Goal: Task Accomplishment & Management: Complete application form

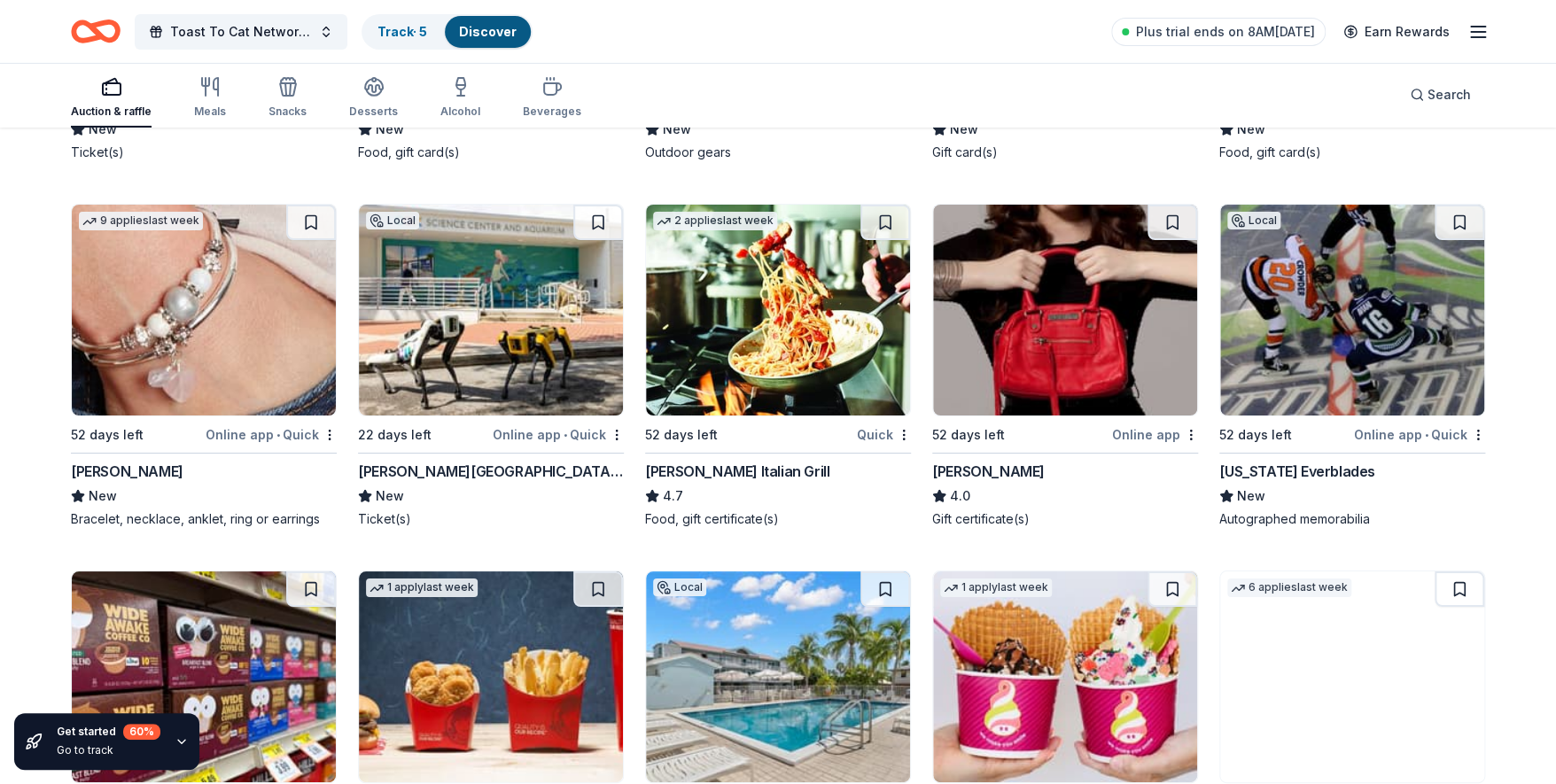
scroll to position [13757, 0]
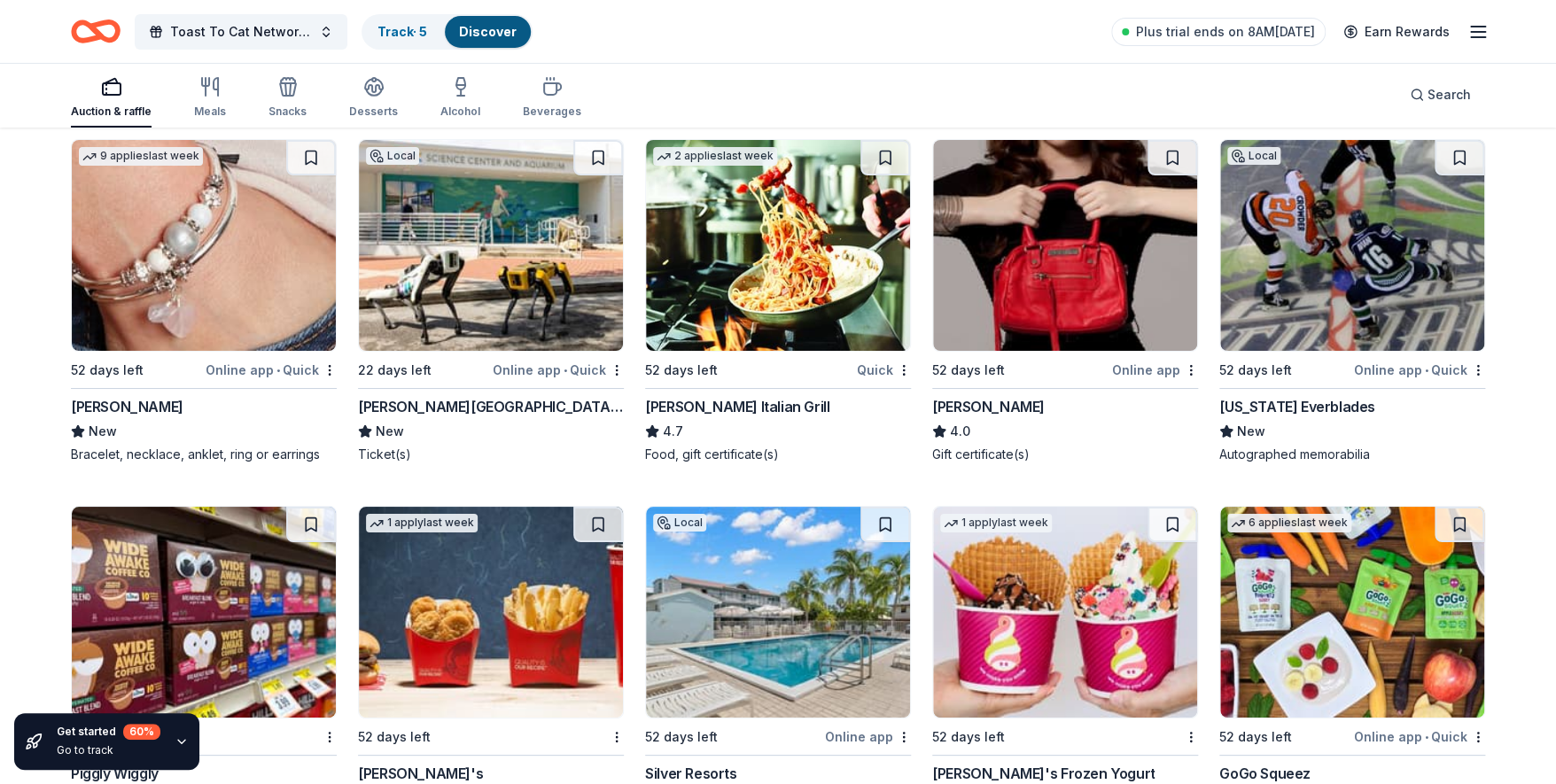
click at [697, 396] on div "Carrabba's Italian Grill" at bounding box center [737, 407] width 184 height 22
click at [1024, 613] on img at bounding box center [1065, 612] width 264 height 211
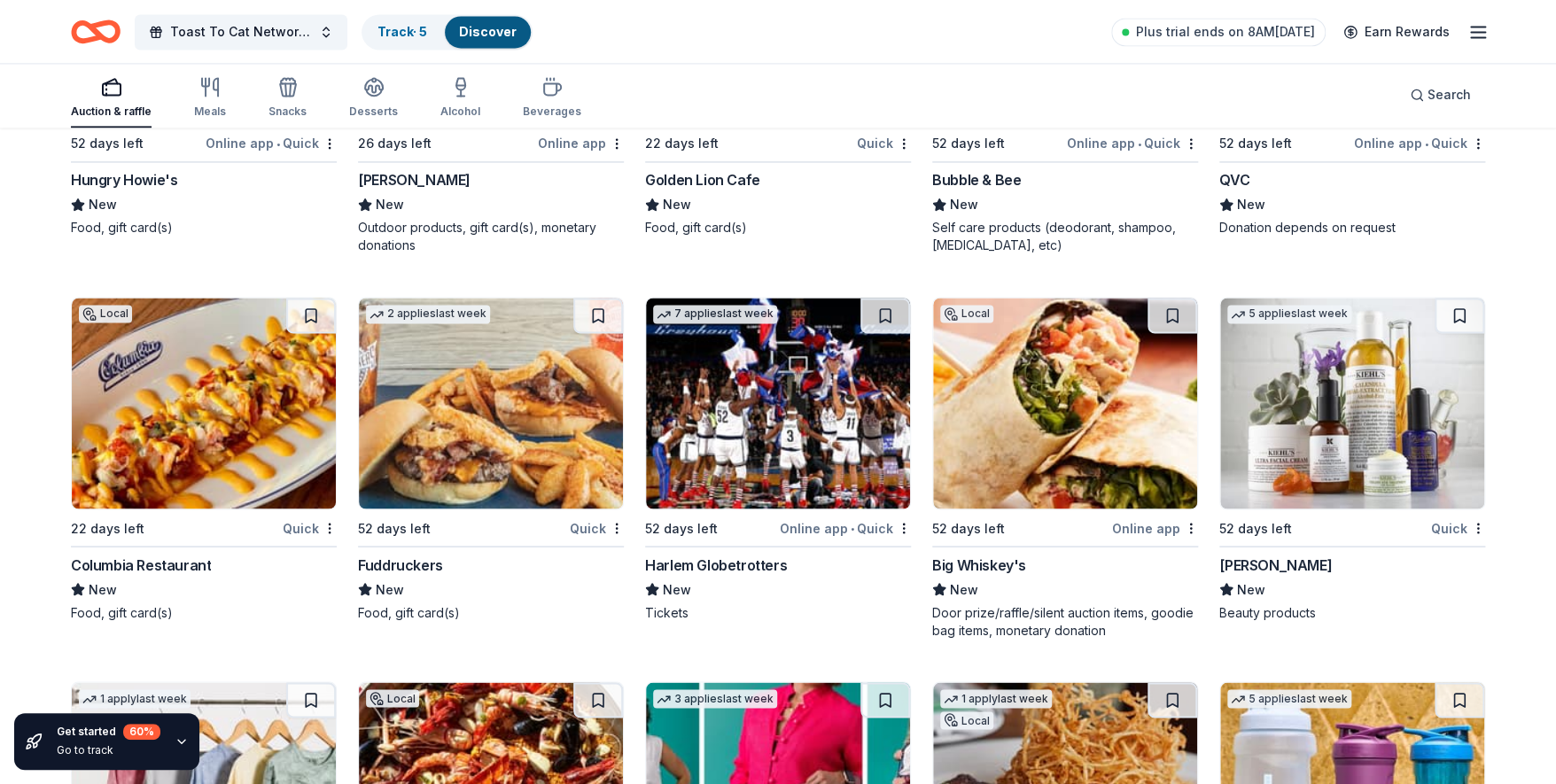
scroll to position [19246, 0]
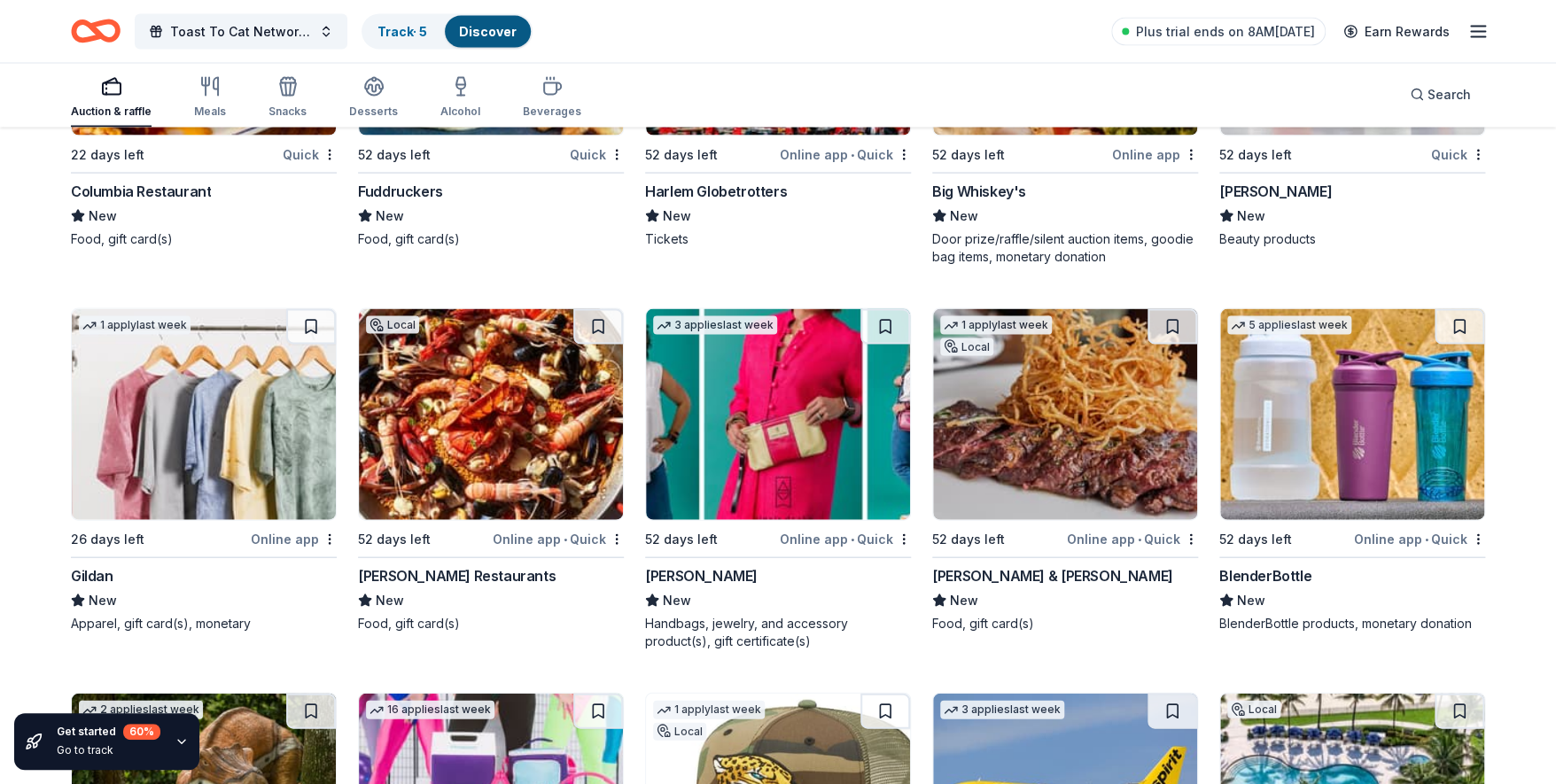
click at [996, 565] on div "Smith & Wollensky" at bounding box center [1052, 576] width 240 height 22
drag, startPoint x: 1523, startPoint y: 783, endPoint x: 1567, endPoint y: 750, distance: 55.0
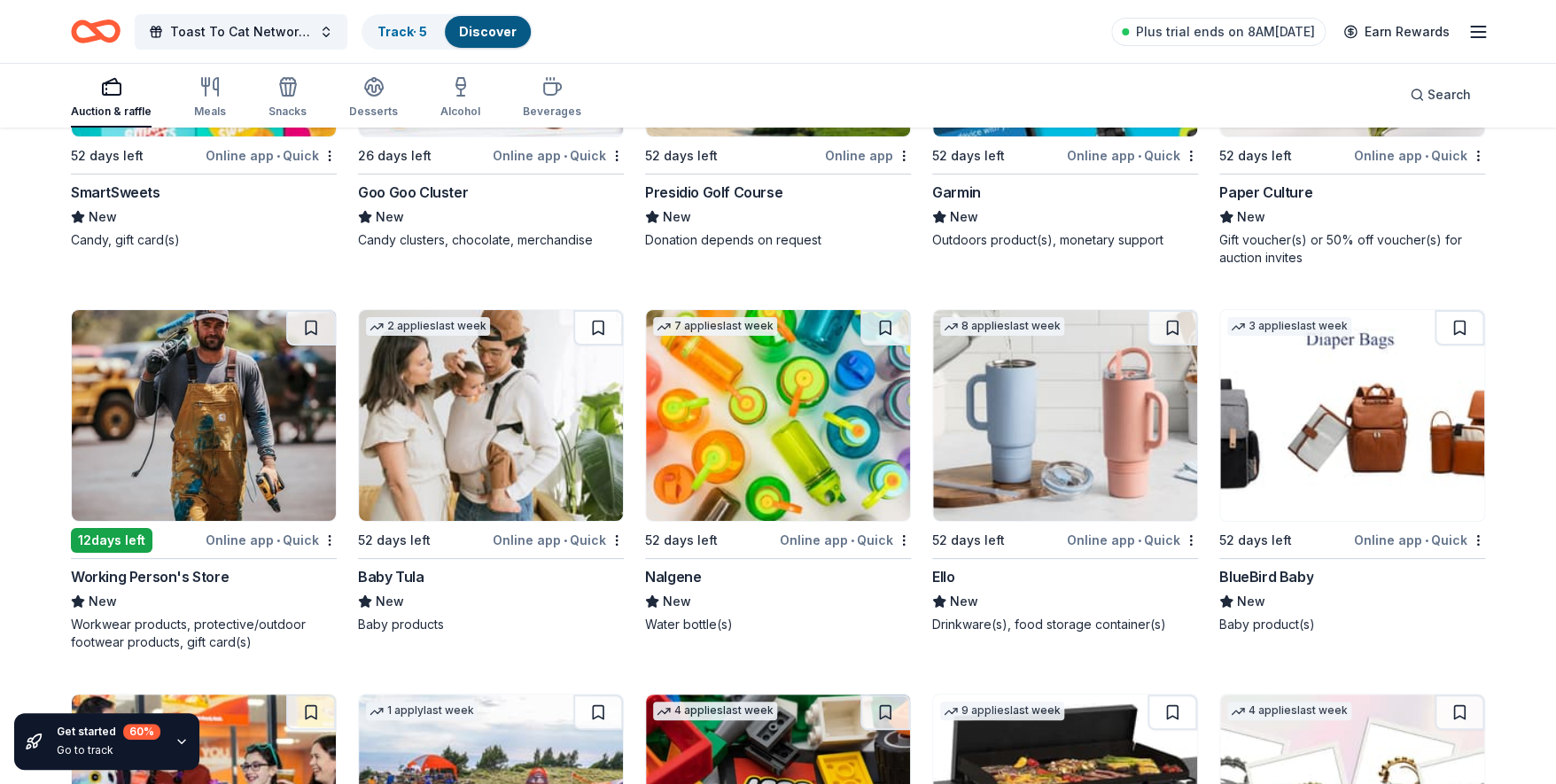
scroll to position [21516, 0]
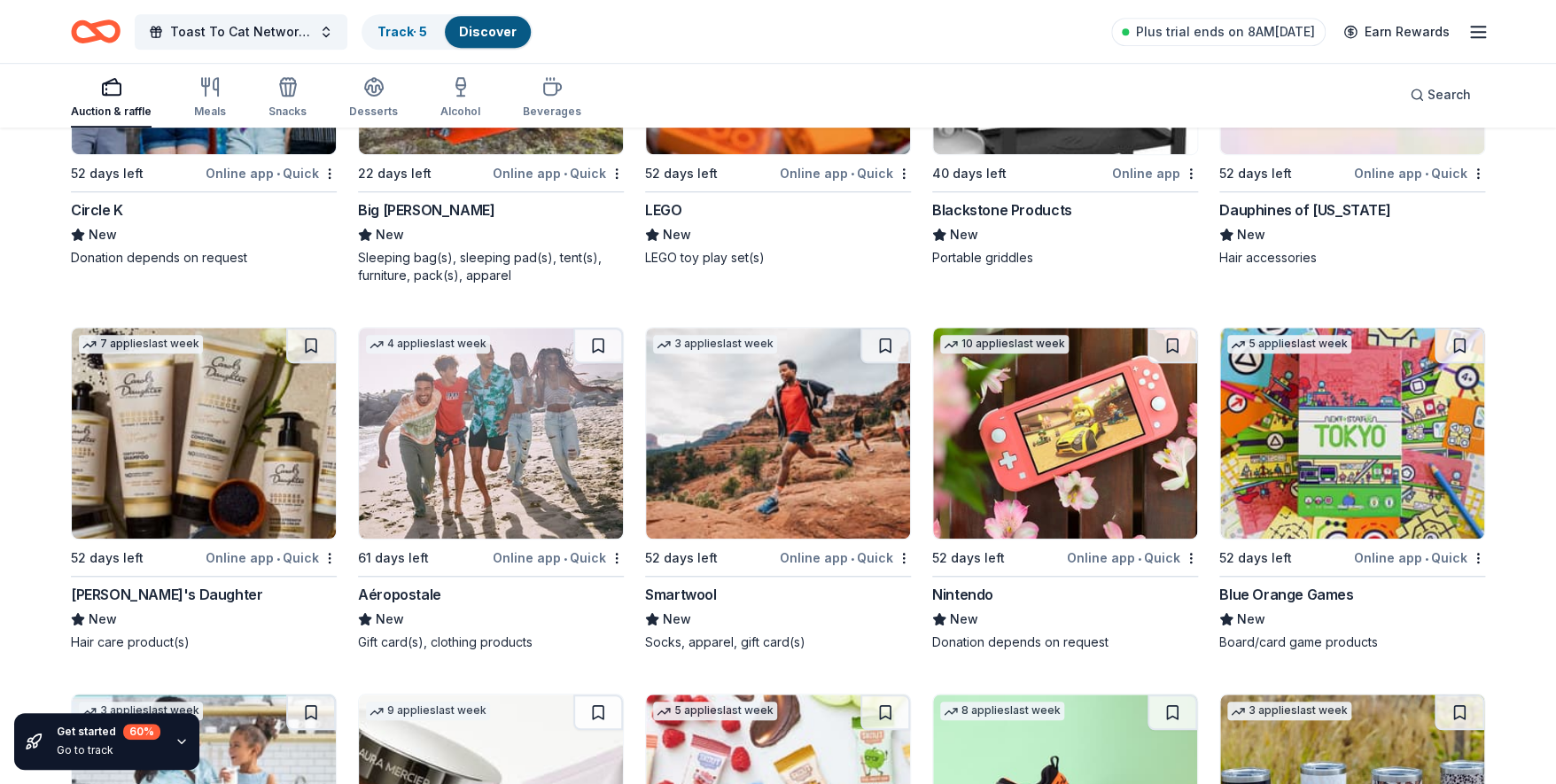
click at [517, 33] on div "Discover" at bounding box center [487, 32] width 86 height 32
click at [495, 29] on link "Discover" at bounding box center [487, 32] width 58 height 15
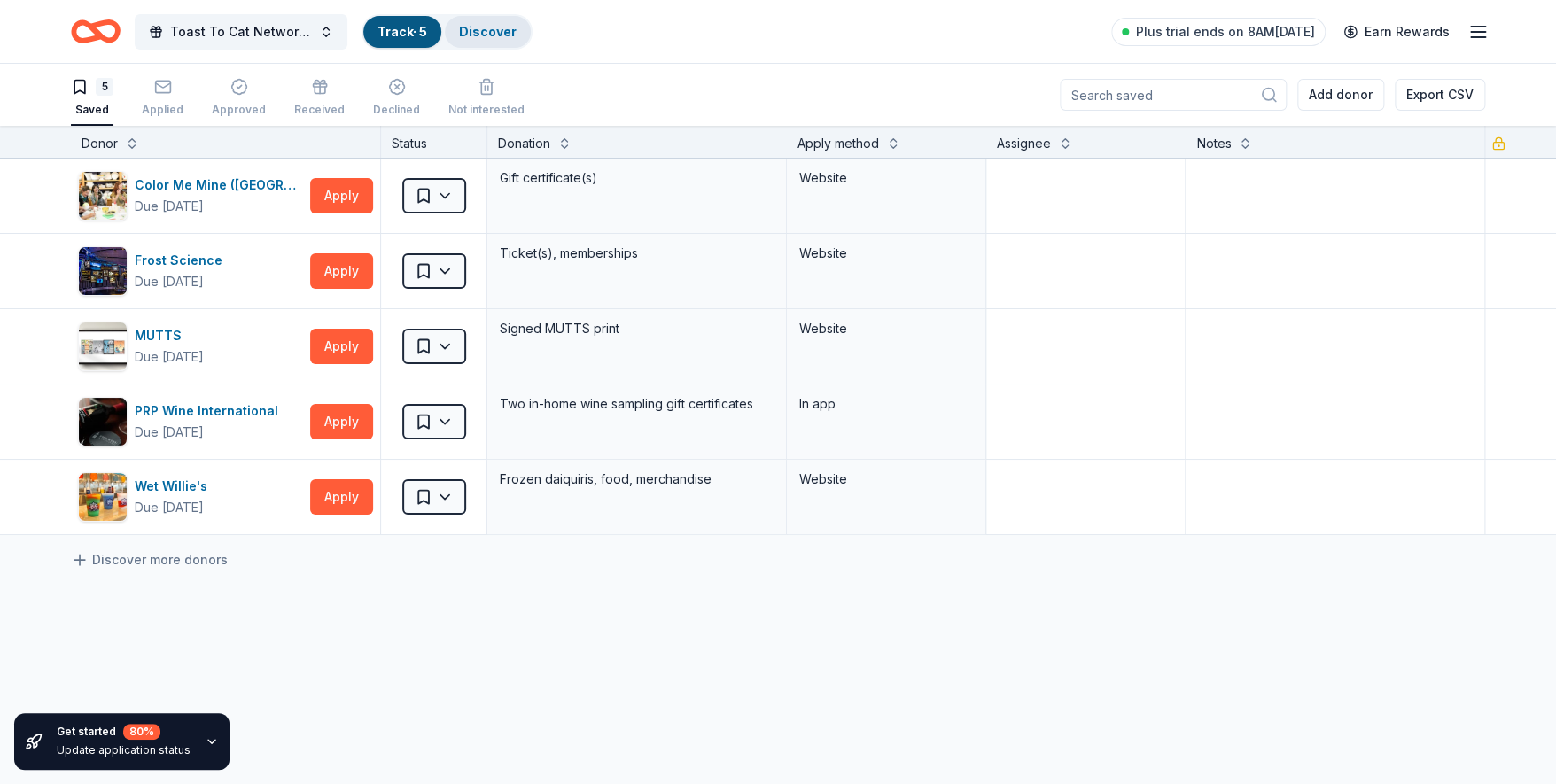
click at [484, 27] on link "Discover" at bounding box center [487, 32] width 58 height 15
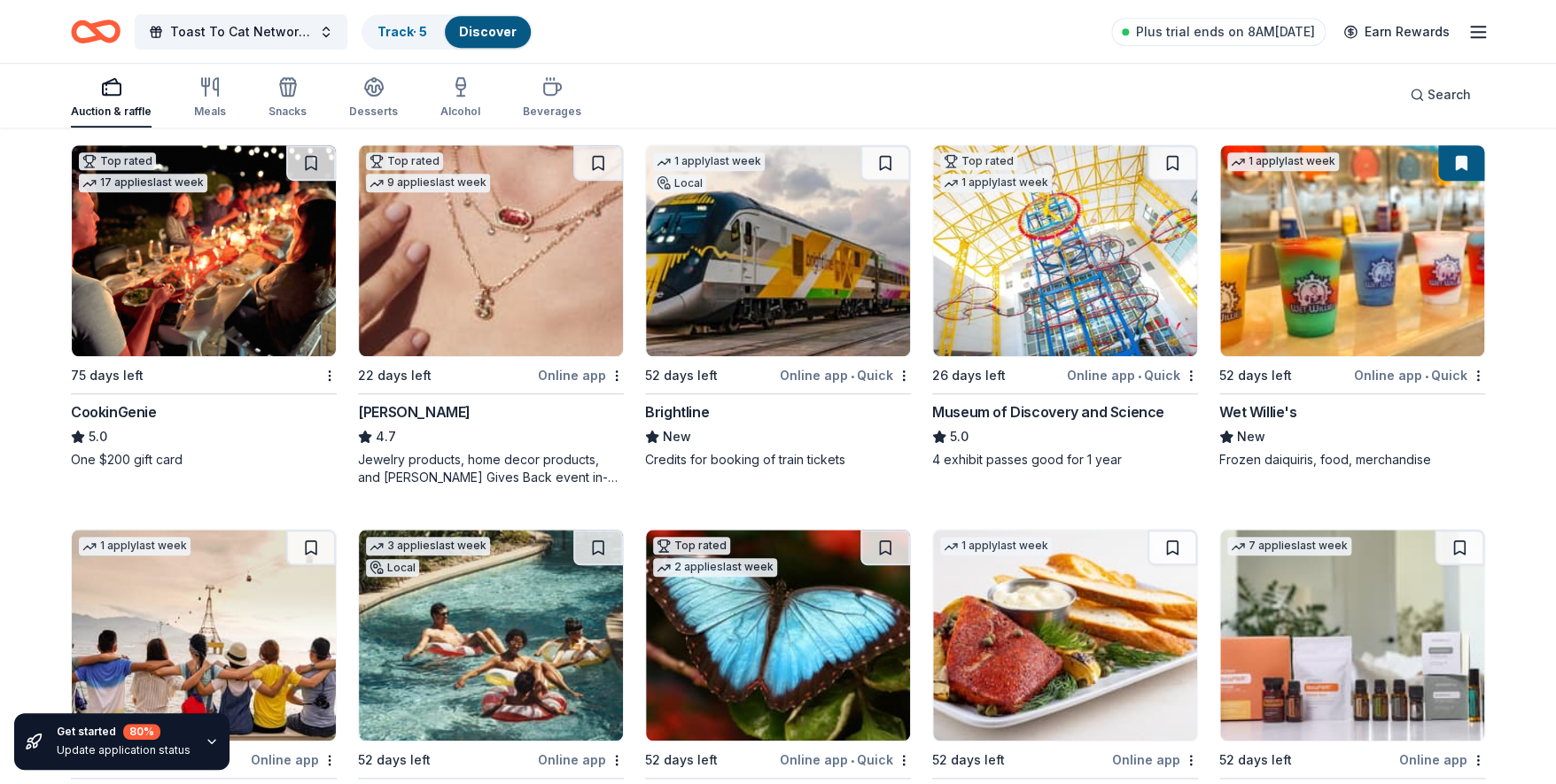
scroll to position [649, 0]
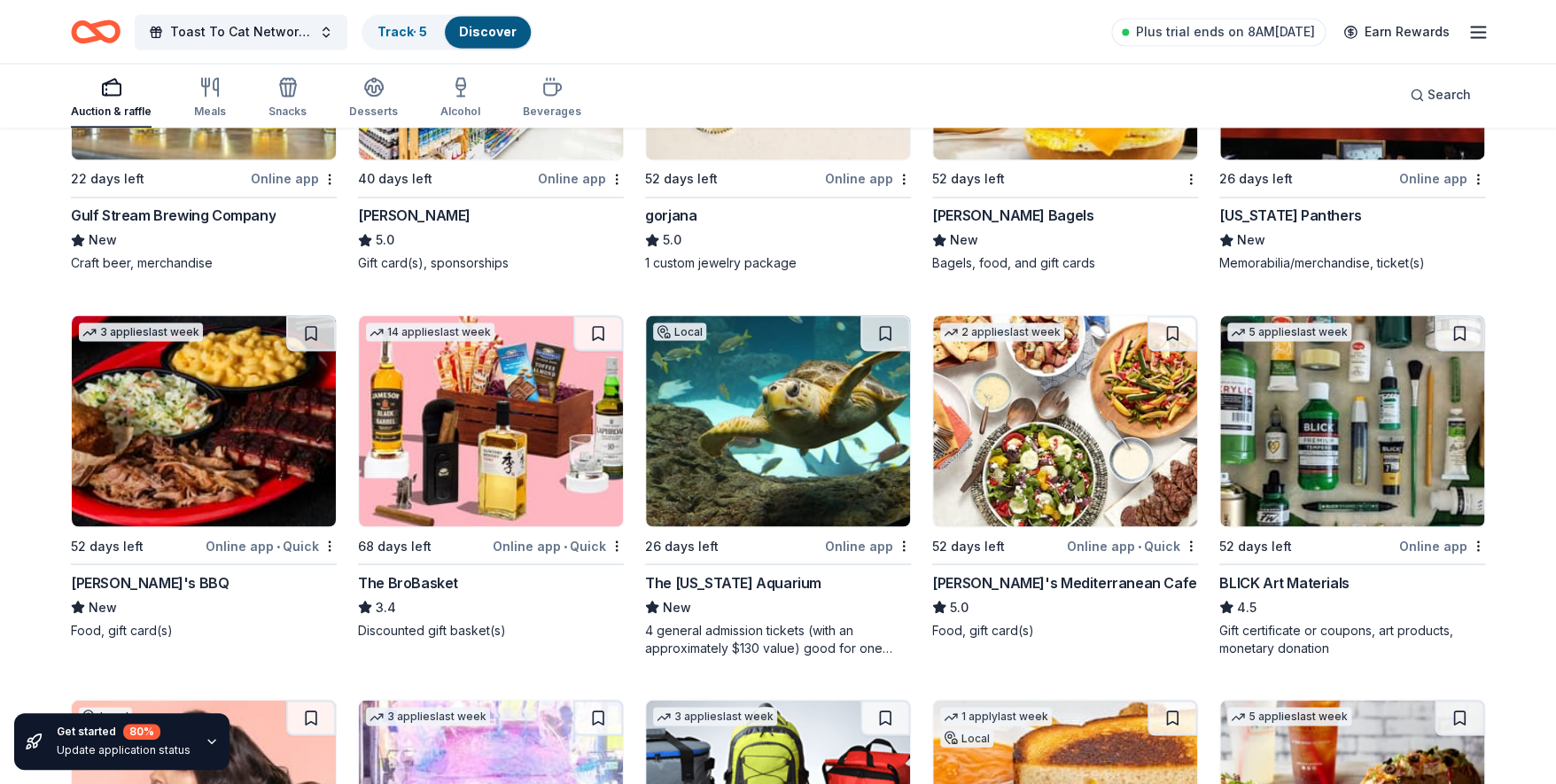
scroll to position [4784, 0]
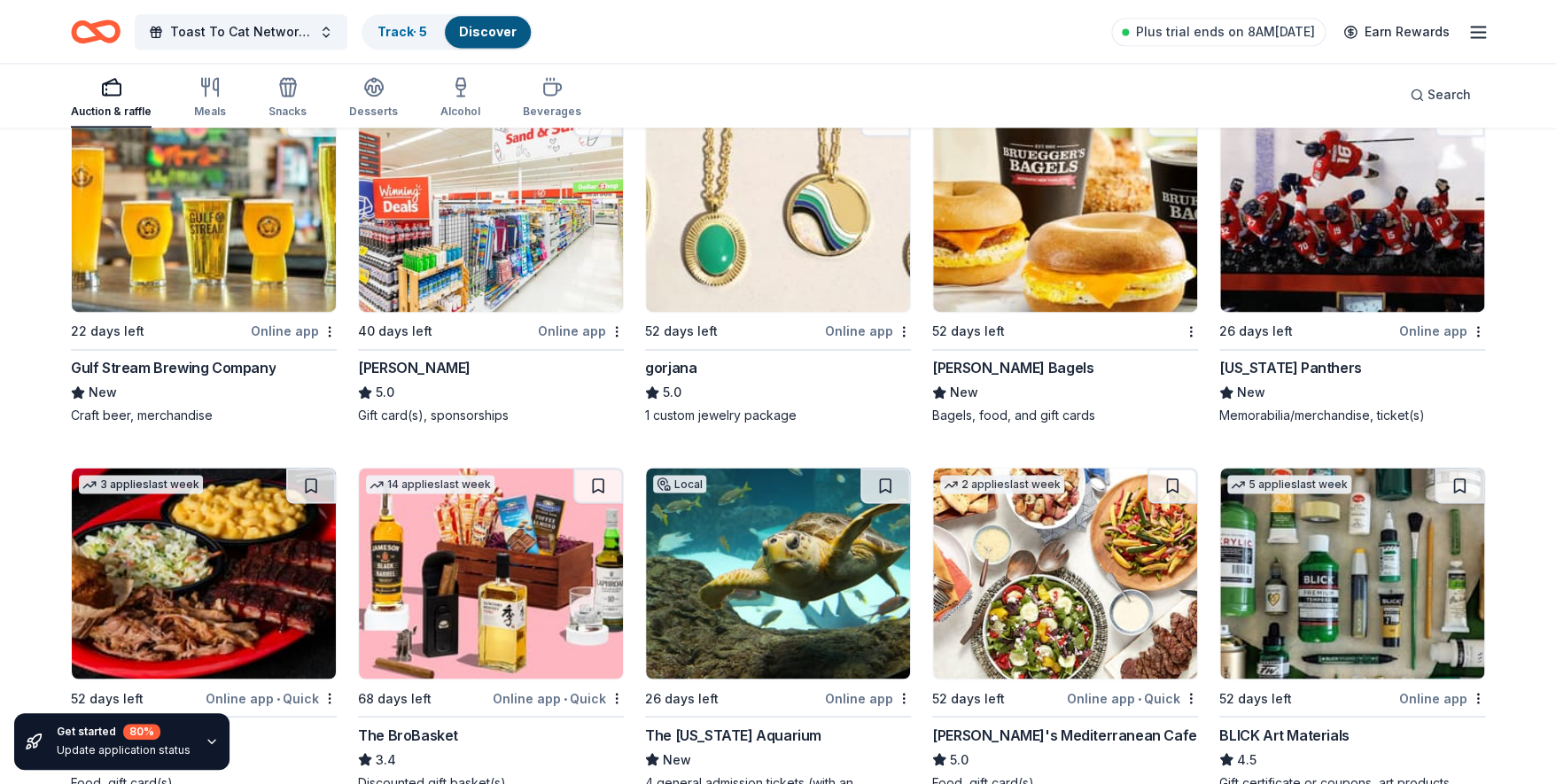
click at [1283, 359] on div "[US_STATE] Panthers" at bounding box center [1290, 368] width 142 height 22
click at [1419, 89] on div "Search" at bounding box center [1440, 95] width 61 height 22
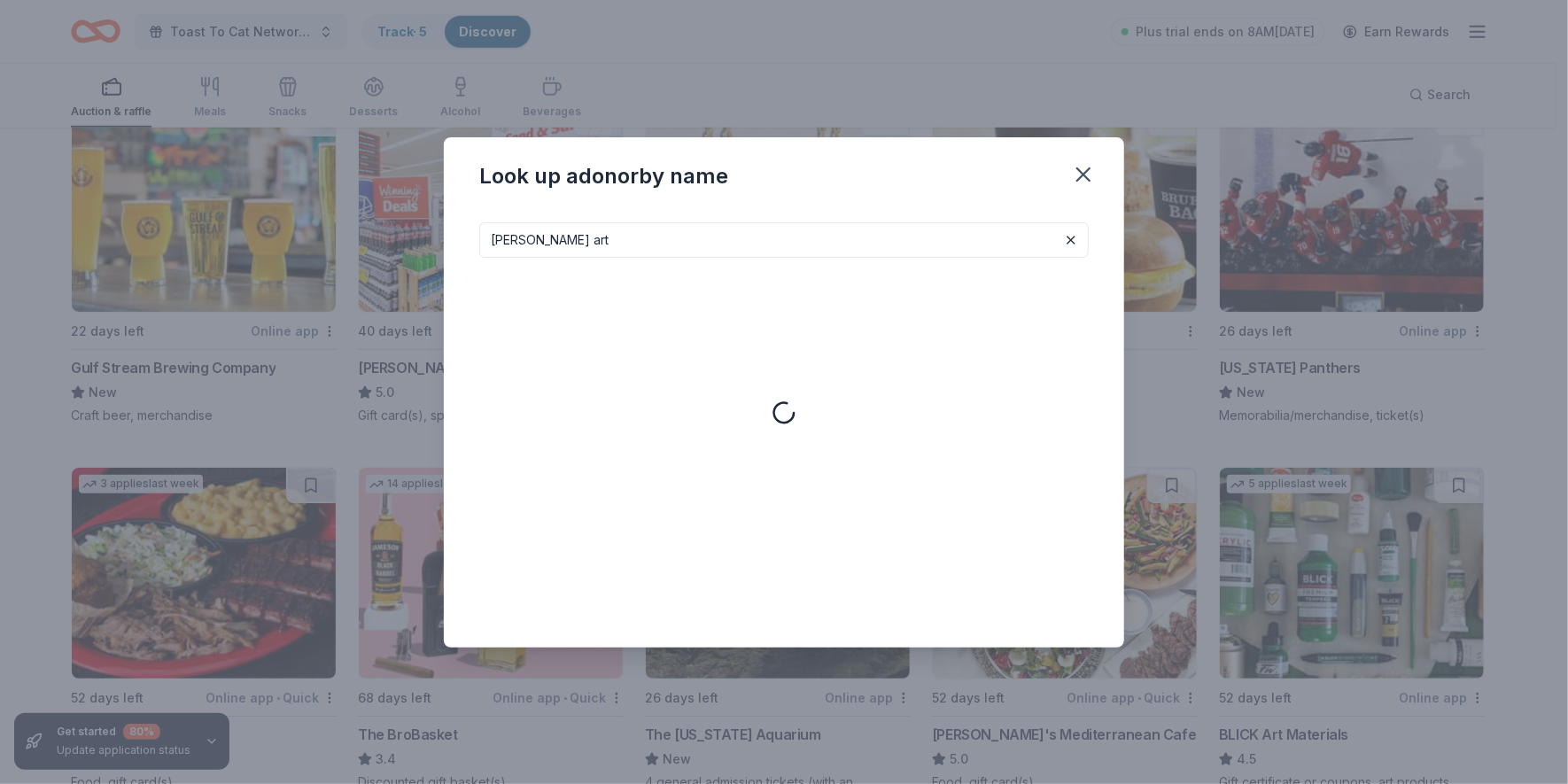
type input "perez art"
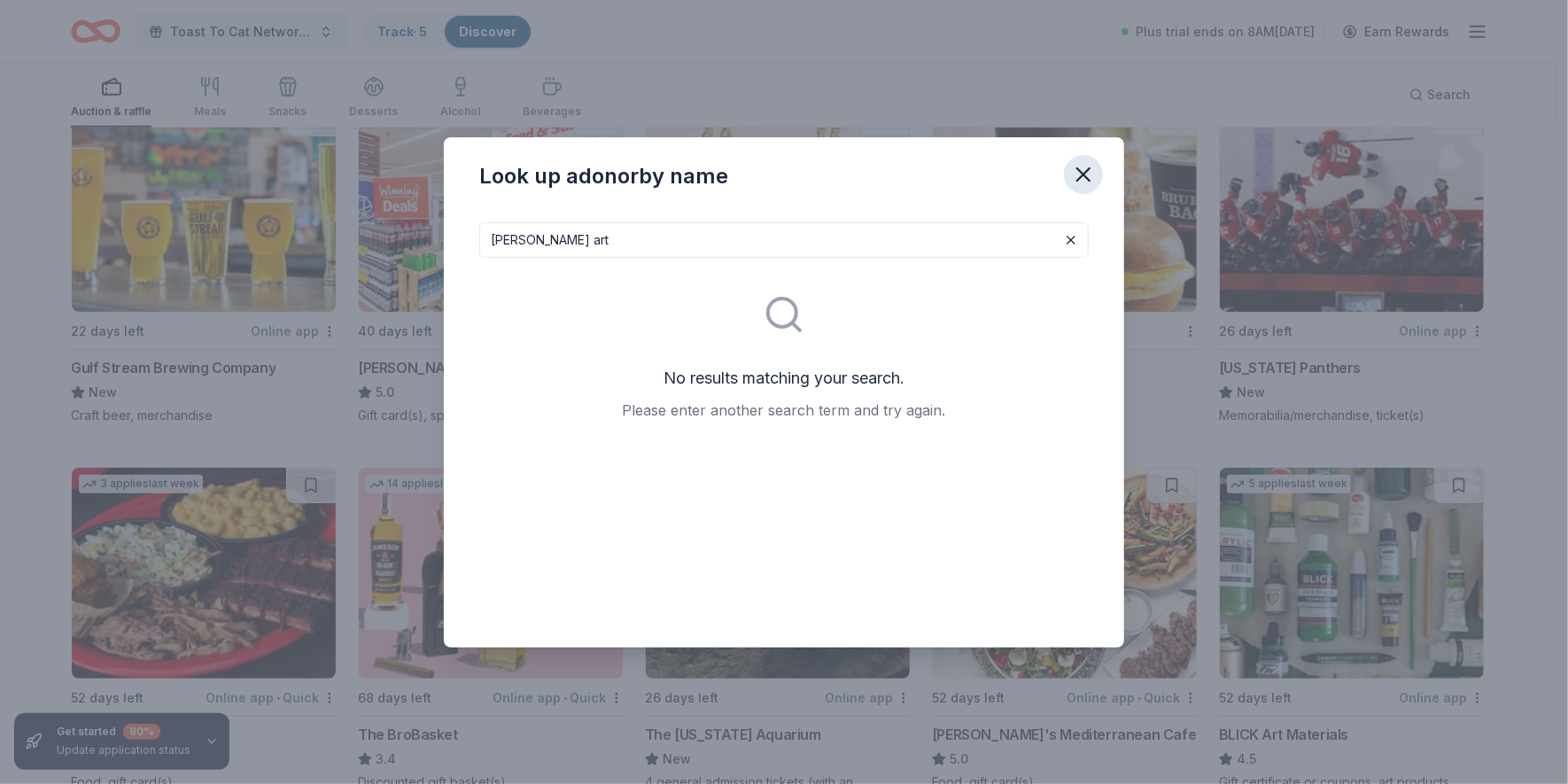
click at [1088, 164] on icon "button" at bounding box center [1083, 174] width 24 height 24
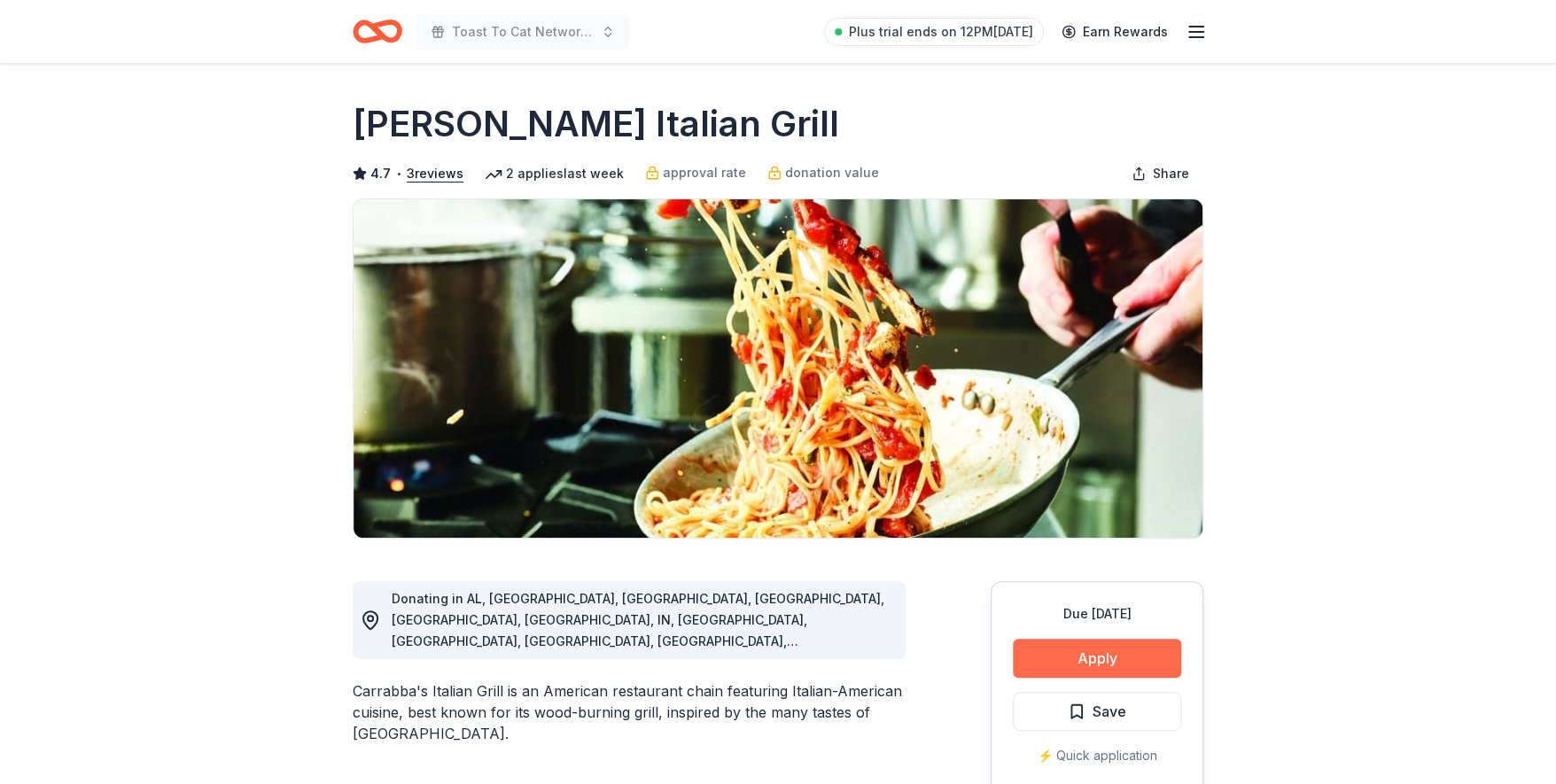
click at [1073, 655] on button "Apply" at bounding box center [1097, 658] width 168 height 39
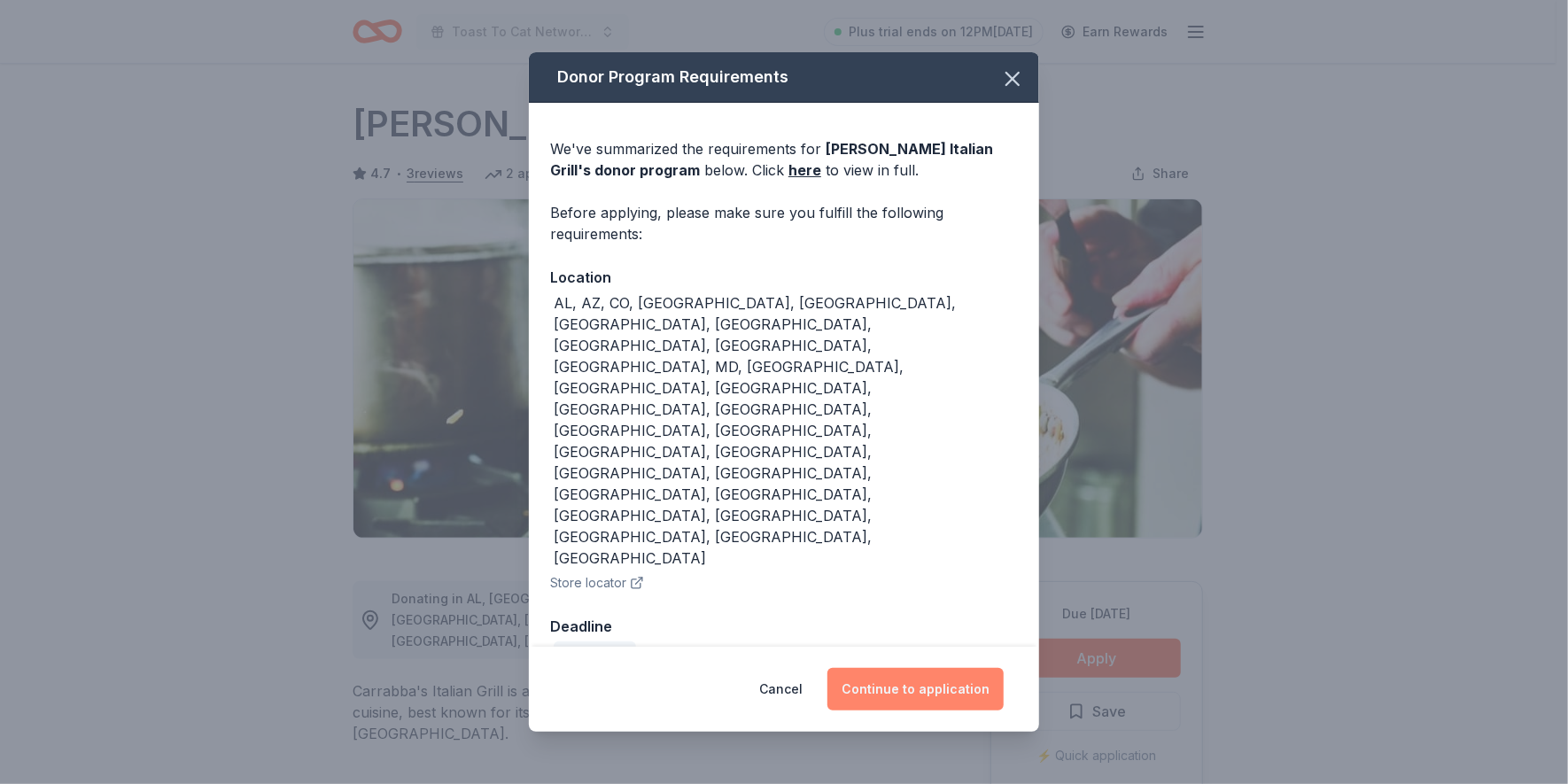
click at [905, 668] on button "Continue to application" at bounding box center [915, 688] width 176 height 42
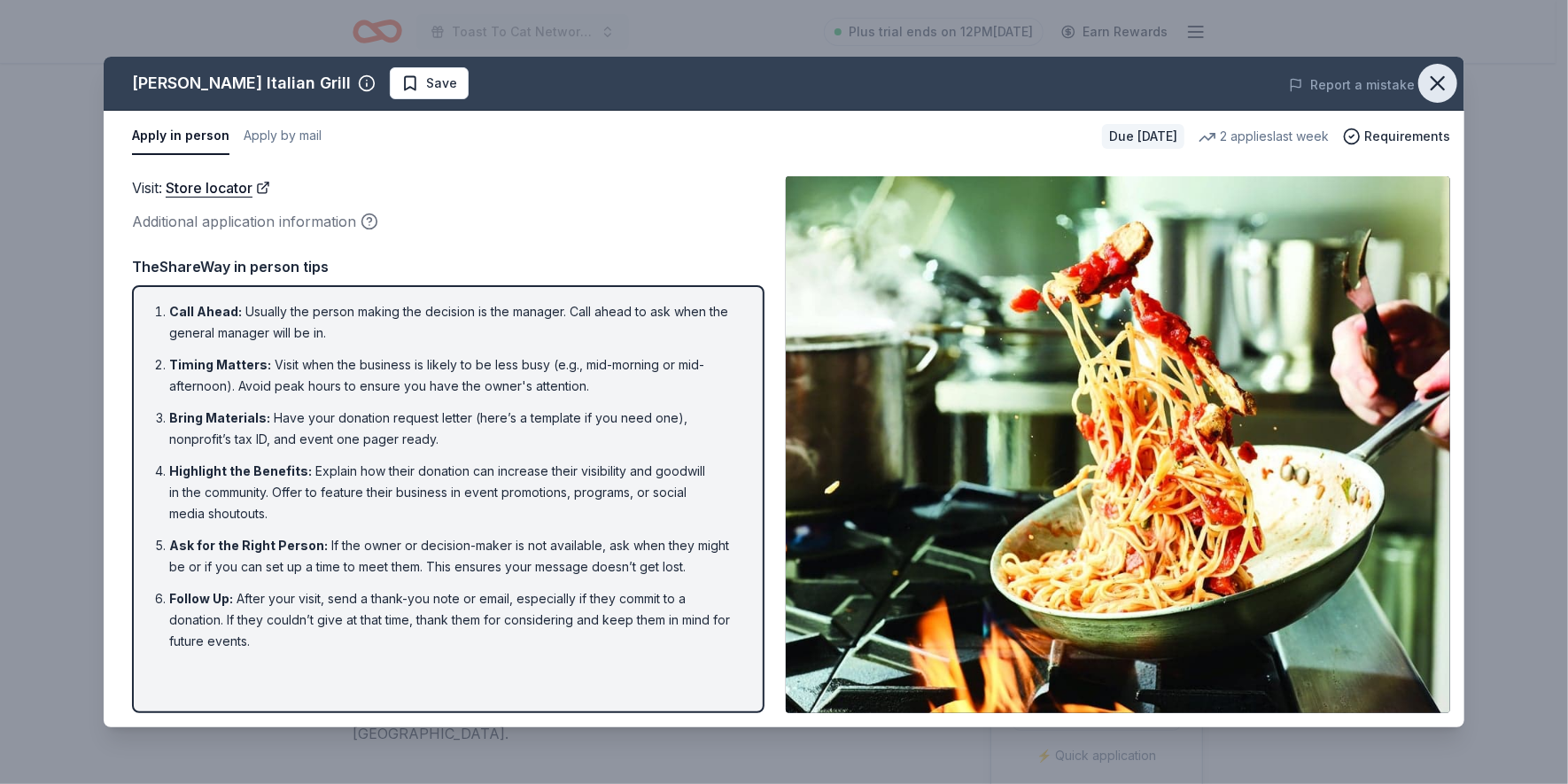
click at [1434, 86] on icon "button" at bounding box center [1438, 83] width 13 height 13
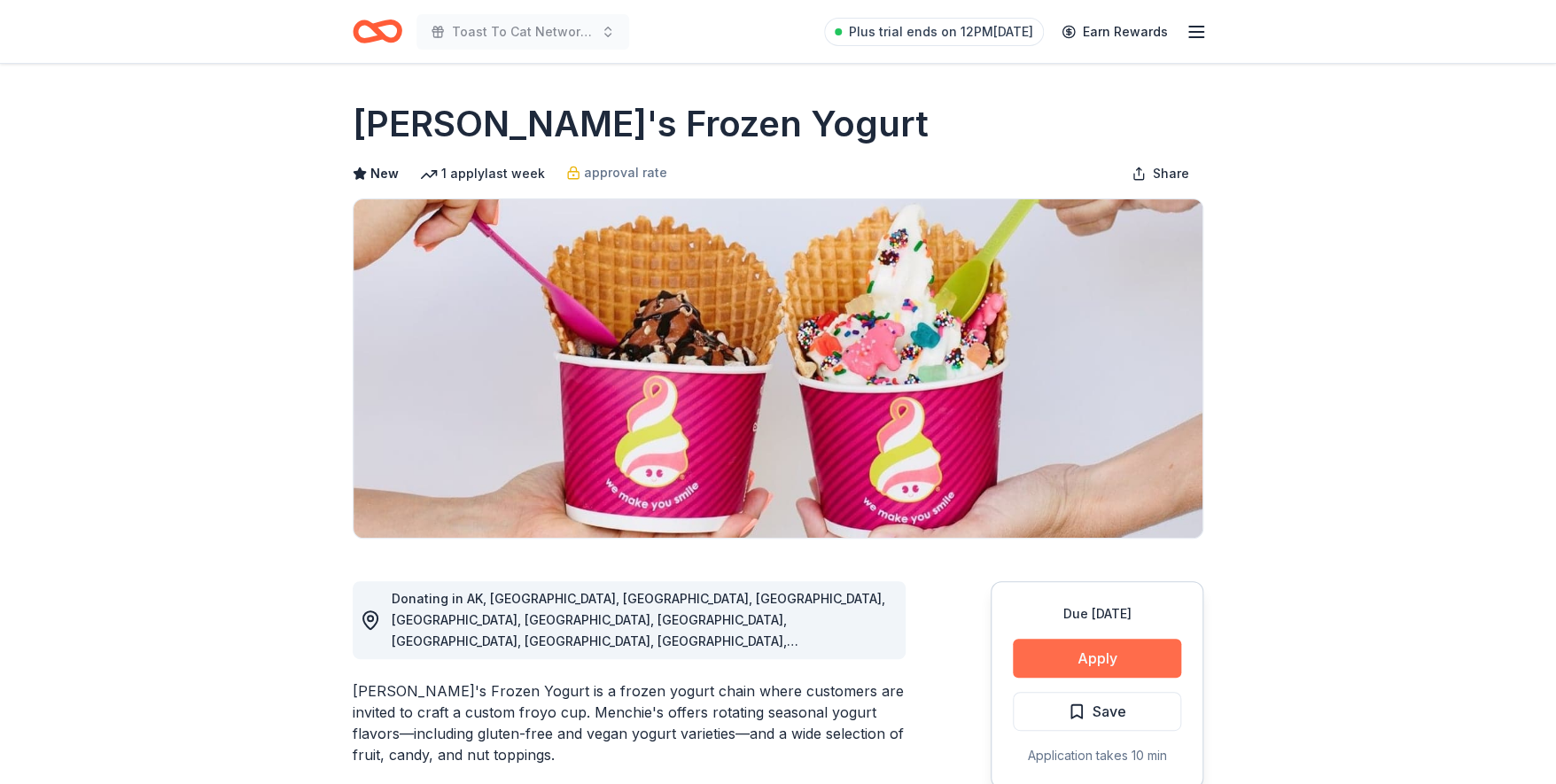
click at [1074, 666] on button "Apply" at bounding box center [1097, 658] width 168 height 39
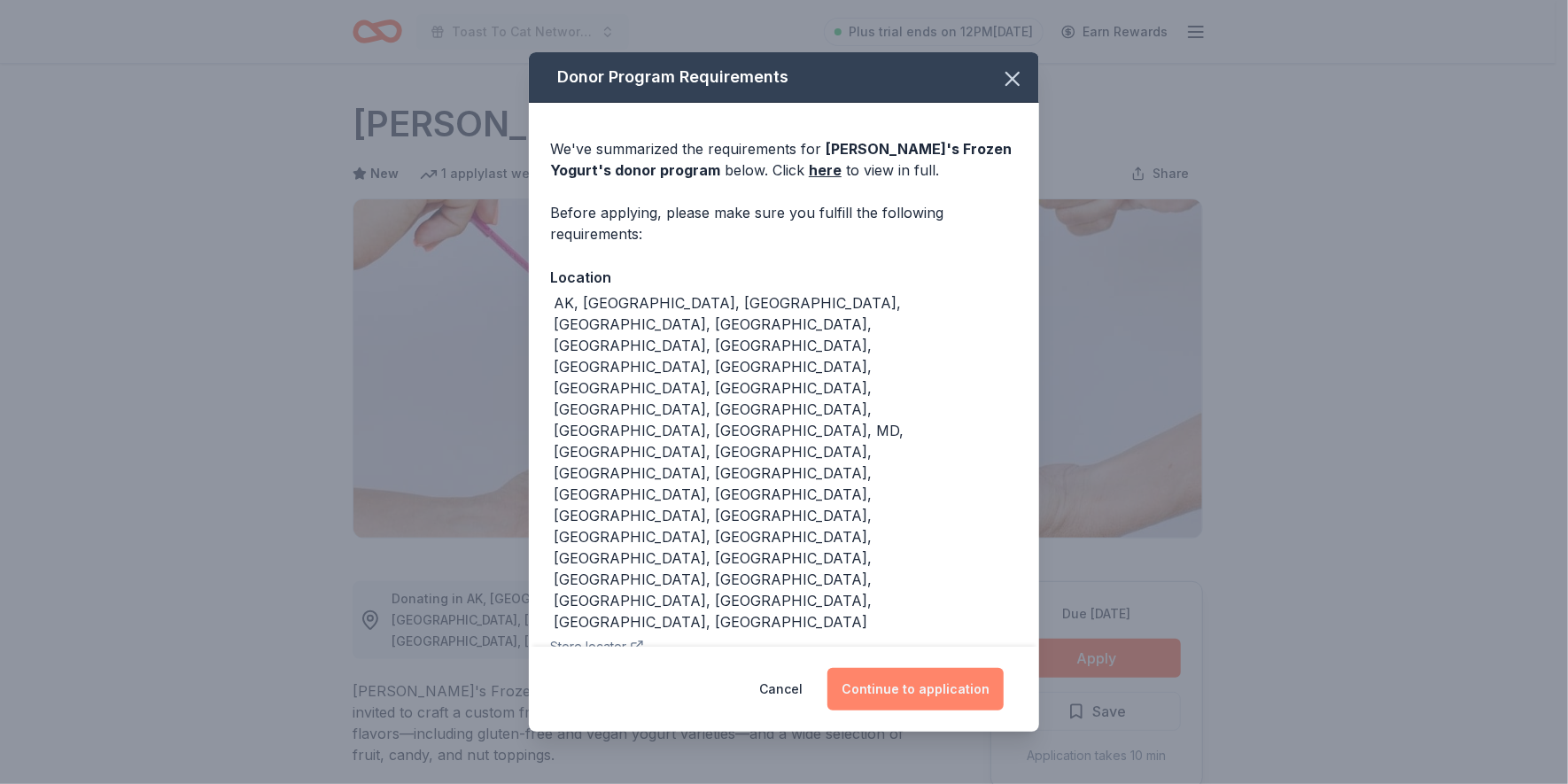
click at [941, 668] on button "Continue to application" at bounding box center [915, 688] width 176 height 42
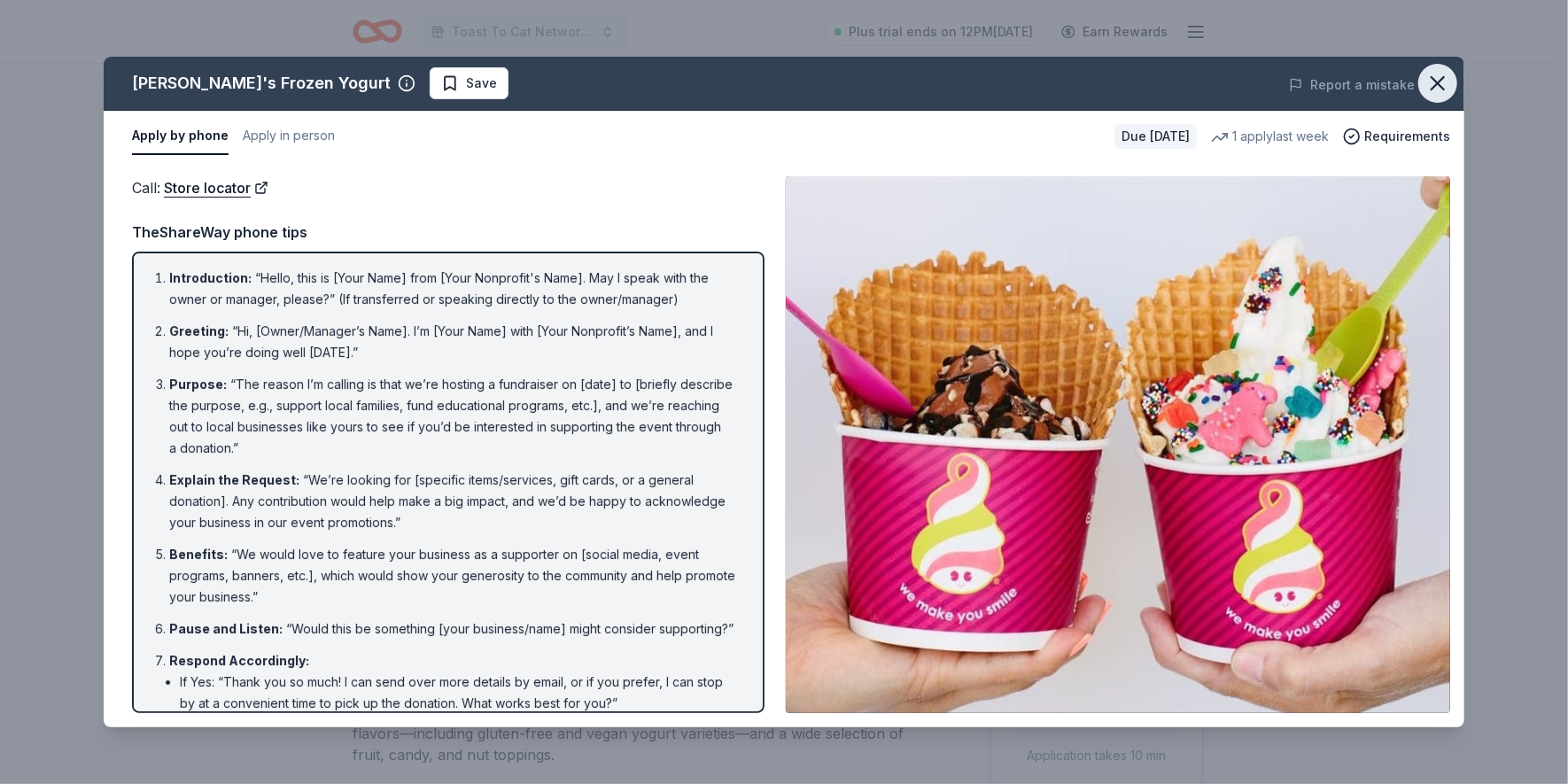
click at [1433, 69] on button "button" at bounding box center [1437, 83] width 39 height 39
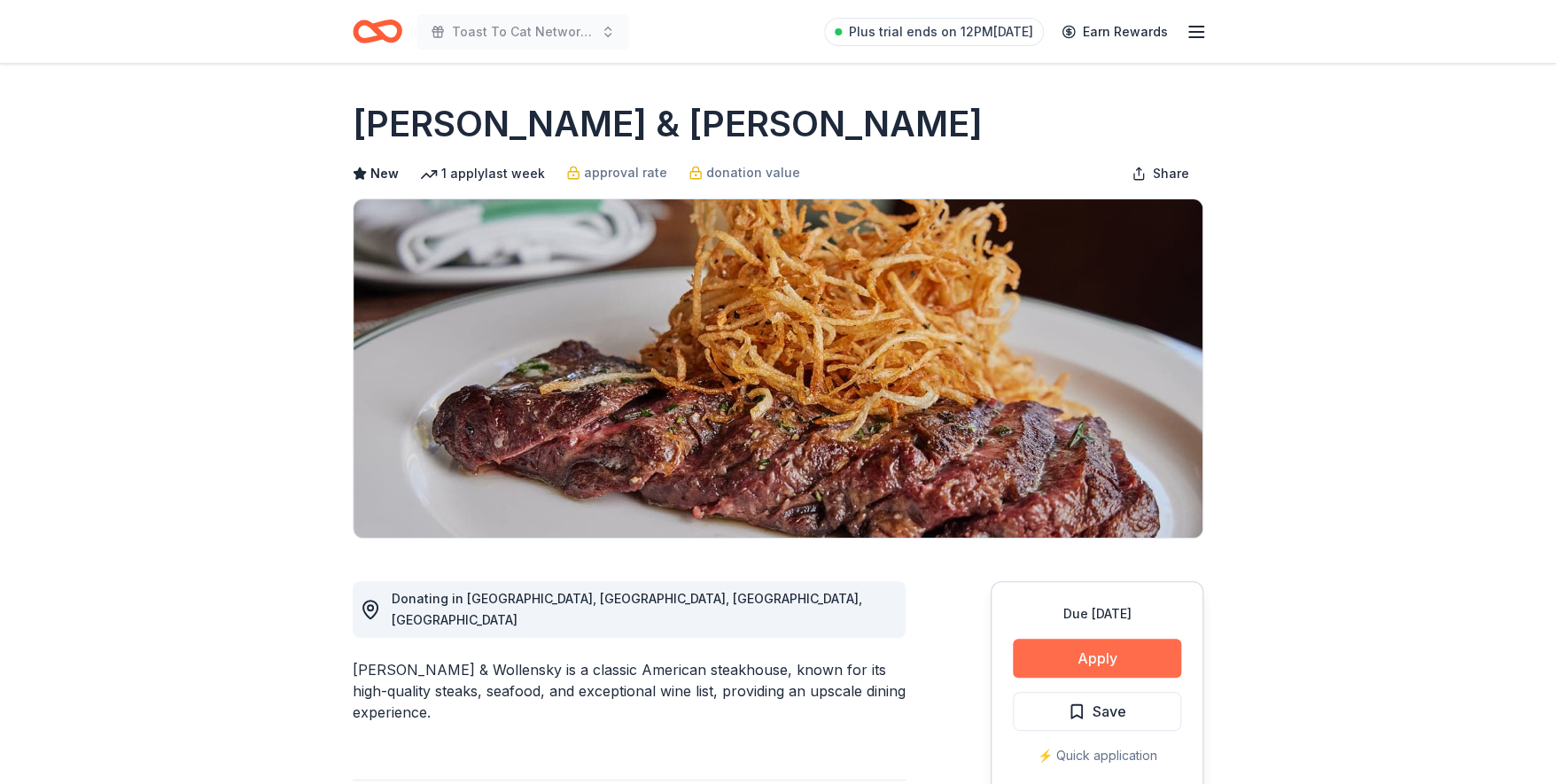
click at [1102, 659] on button "Apply" at bounding box center [1097, 658] width 168 height 39
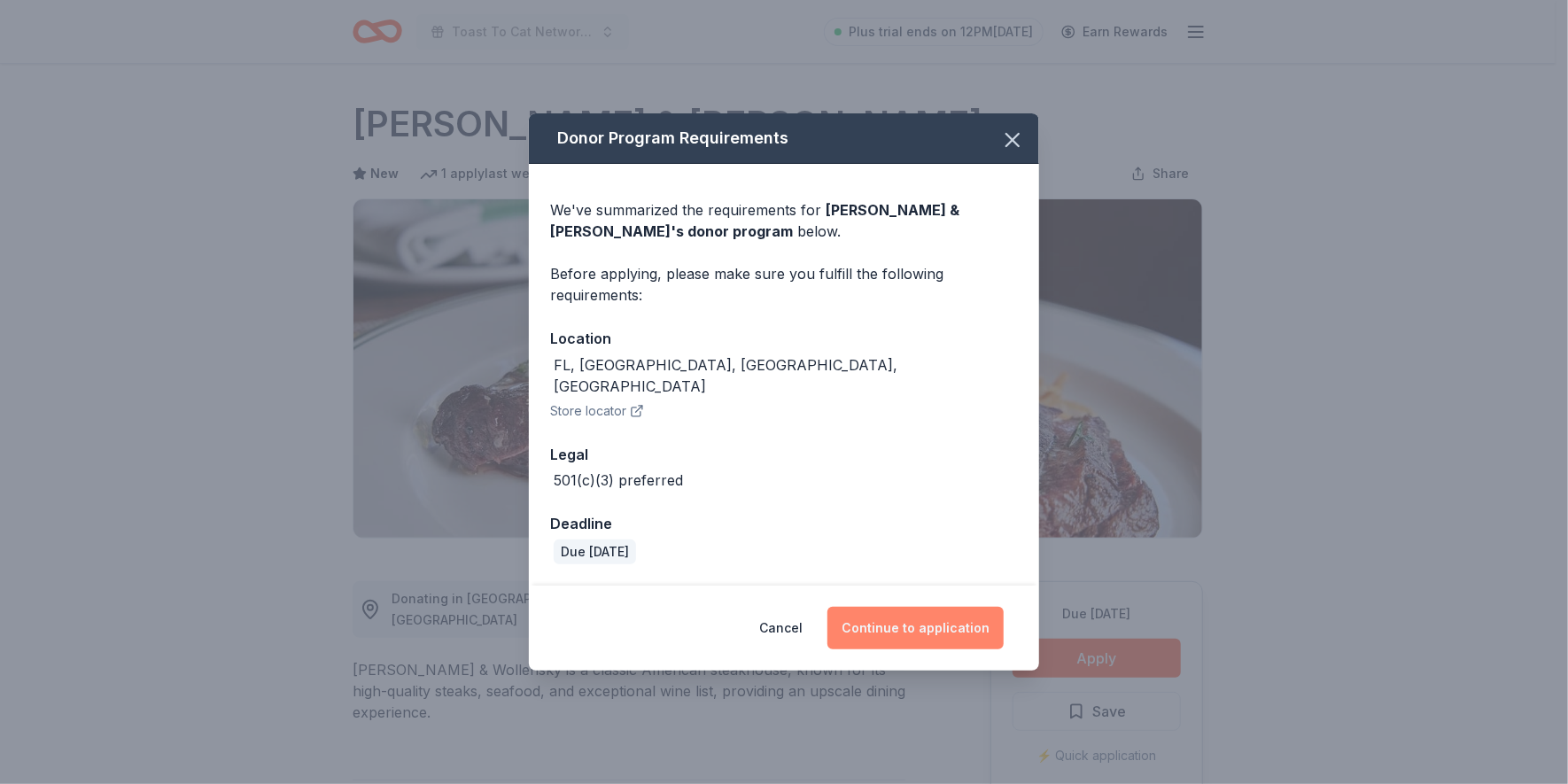
click at [895, 620] on button "Continue to application" at bounding box center [915, 627] width 176 height 42
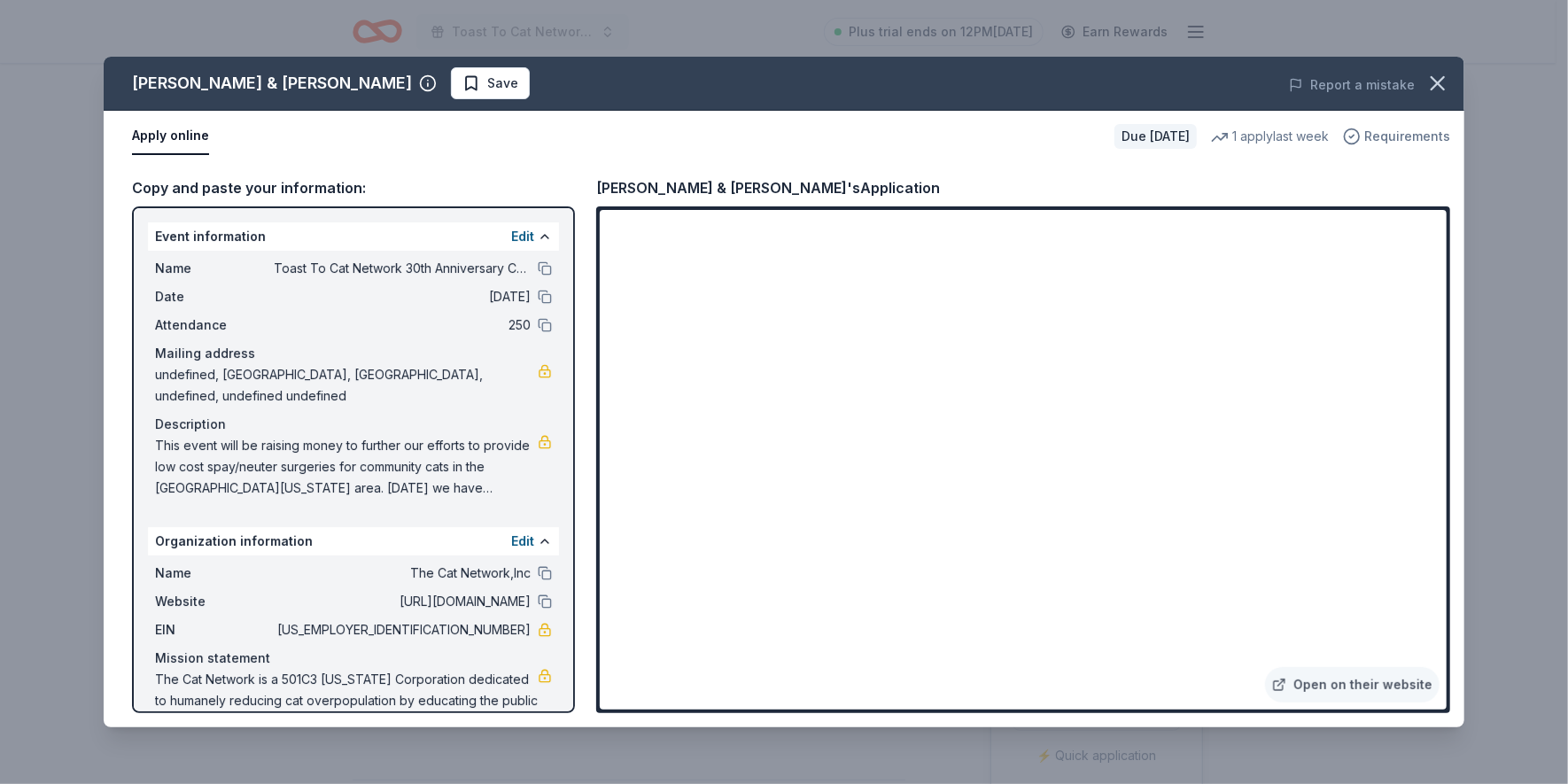
click at [1396, 134] on span "Requirements" at bounding box center [1407, 136] width 86 height 22
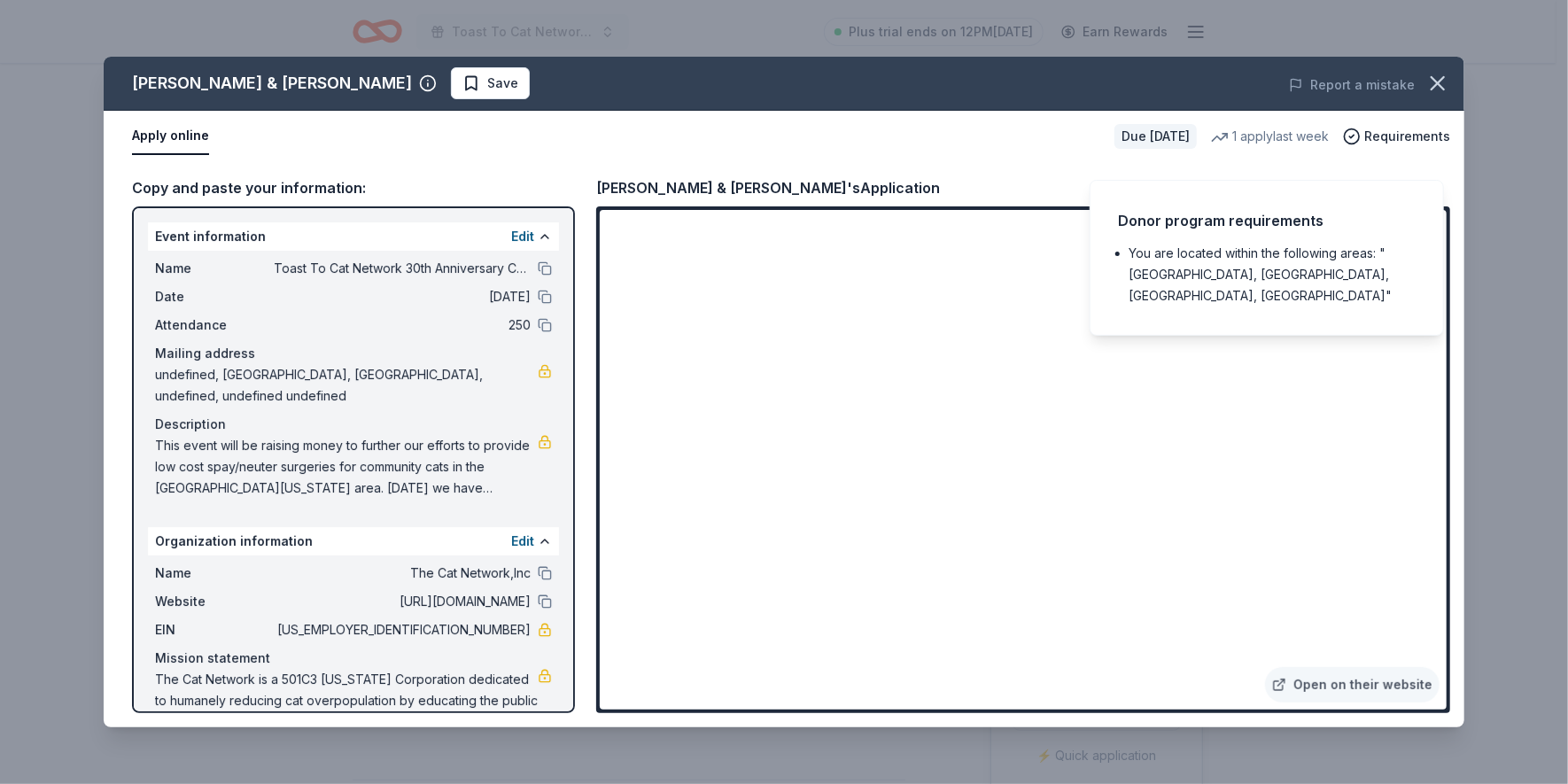
click at [925, 143] on div "Apply online" at bounding box center [616, 136] width 969 height 37
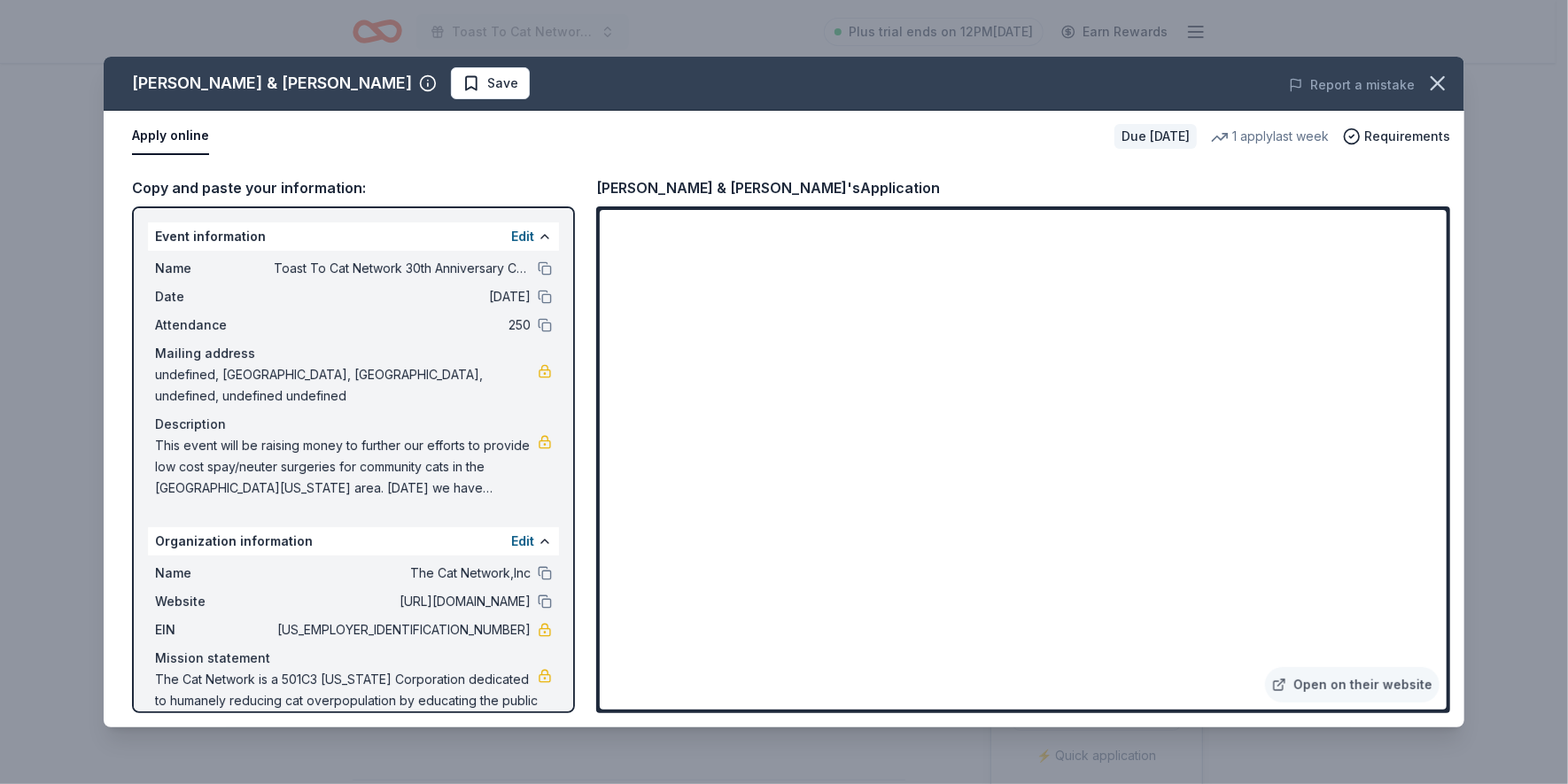
click at [1266, 133] on div "1 apply last week" at bounding box center [1270, 136] width 118 height 22
click at [687, 141] on div "Apply online" at bounding box center [616, 136] width 969 height 37
click at [1436, 78] on icon "button" at bounding box center [1437, 83] width 24 height 24
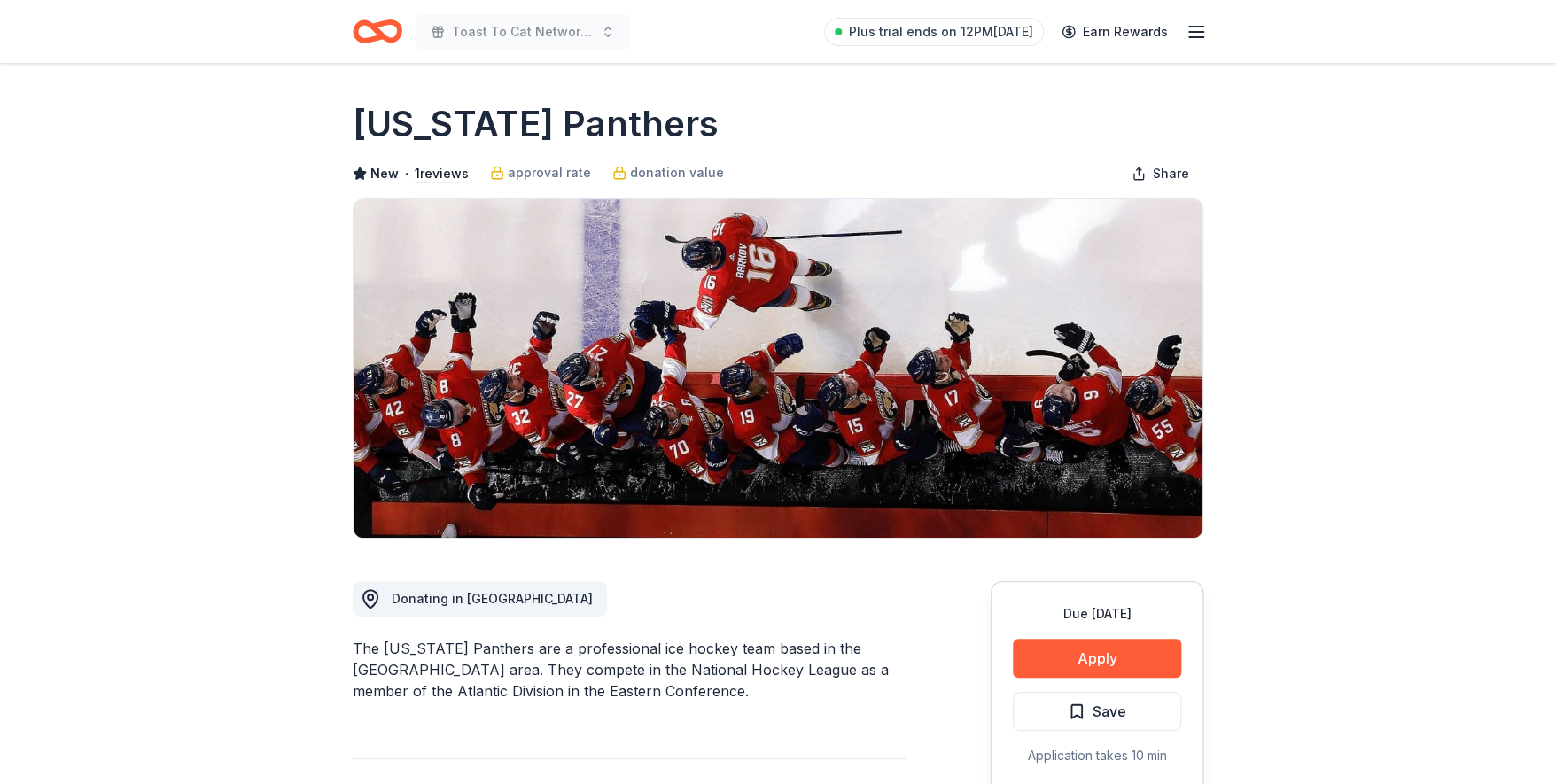
click at [1066, 676] on button "Apply" at bounding box center [1097, 658] width 168 height 39
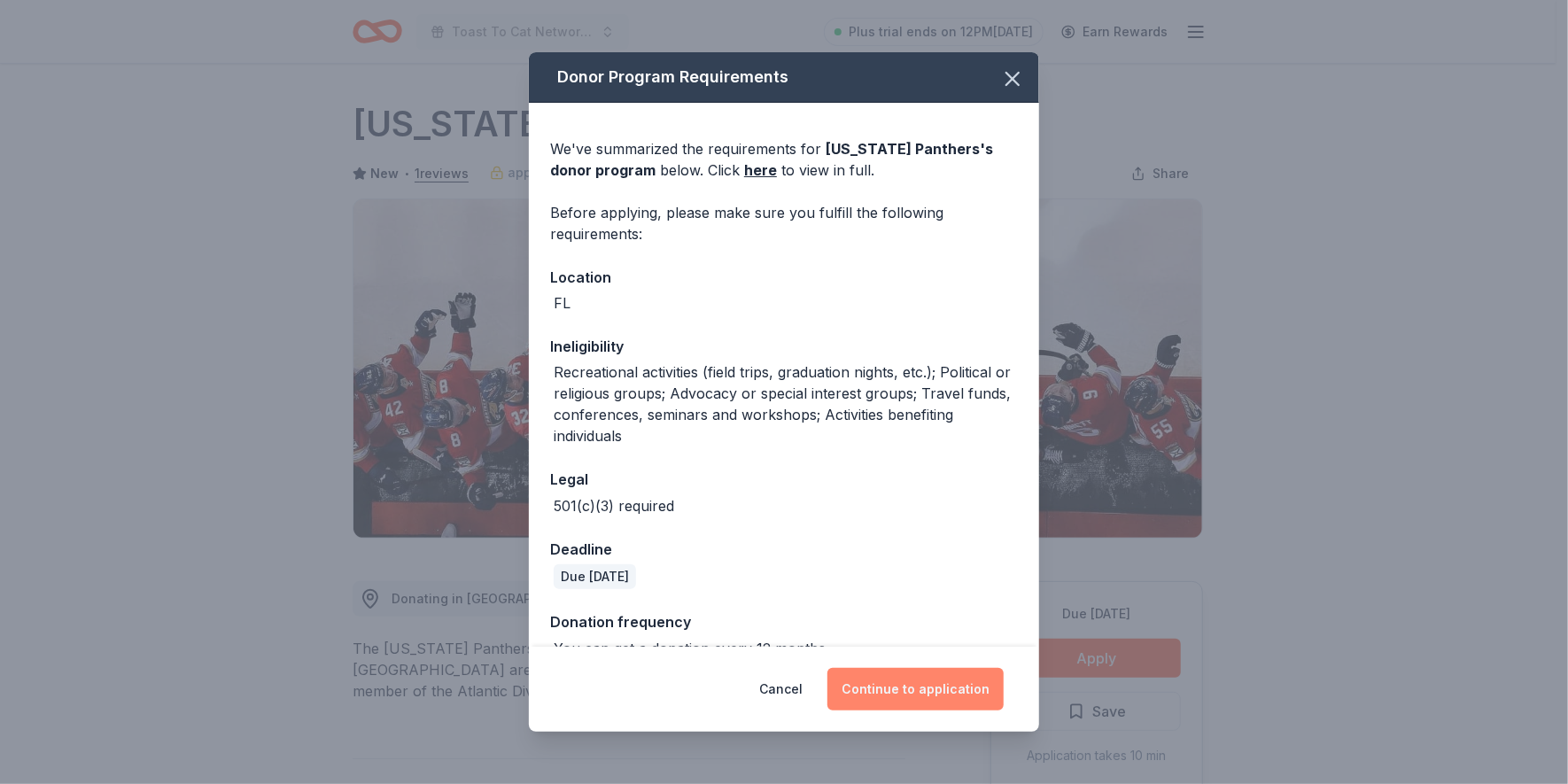
click at [915, 690] on button "Continue to application" at bounding box center [915, 688] width 176 height 42
